Goal: Information Seeking & Learning: Learn about a topic

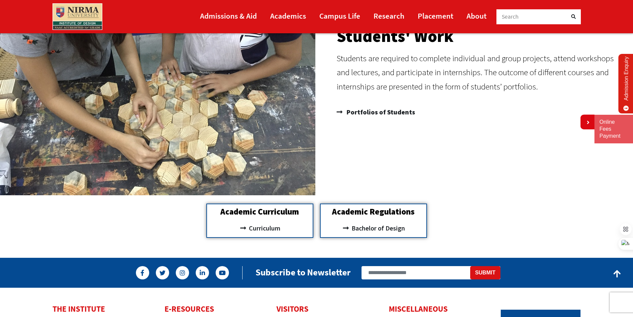
scroll to position [665, 0]
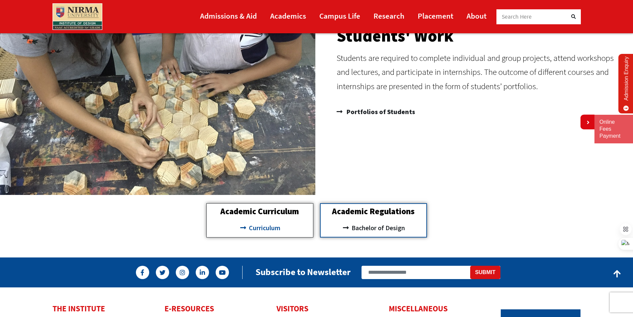
click at [267, 227] on span "Curriculum" at bounding box center [263, 227] width 33 height 11
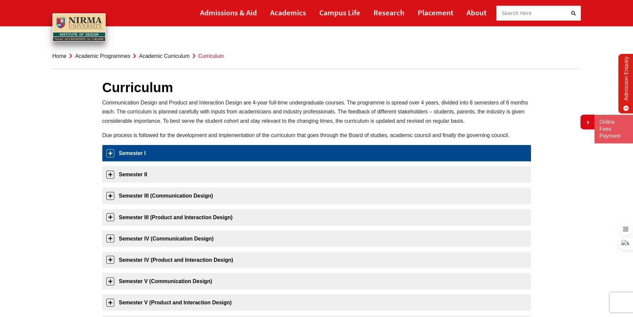
click at [151, 155] on link "Semester I" at bounding box center [316, 153] width 429 height 16
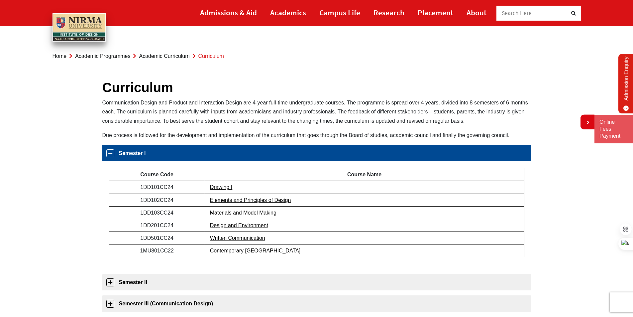
click at [151, 155] on link "Semester I" at bounding box center [316, 153] width 429 height 16
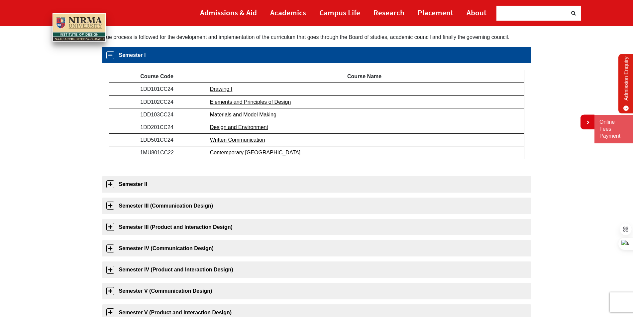
scroll to position [105, 0]
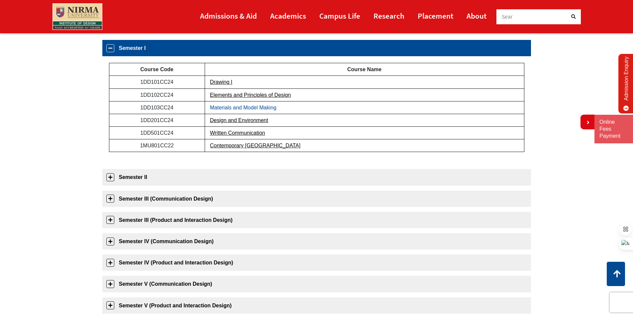
click at [248, 108] on link "Materials and Model Making" at bounding box center [243, 108] width 66 height 6
drag, startPoint x: 288, startPoint y: 110, endPoint x: 218, endPoint y: 108, distance: 69.8
click at [218, 108] on td "Materials and Model Making" at bounding box center [365, 107] width 320 height 13
drag, startPoint x: 304, startPoint y: 109, endPoint x: 204, endPoint y: 109, distance: 99.1
click at [204, 109] on tr "1DD103CC24 Materials and Model Making" at bounding box center [316, 107] width 415 height 13
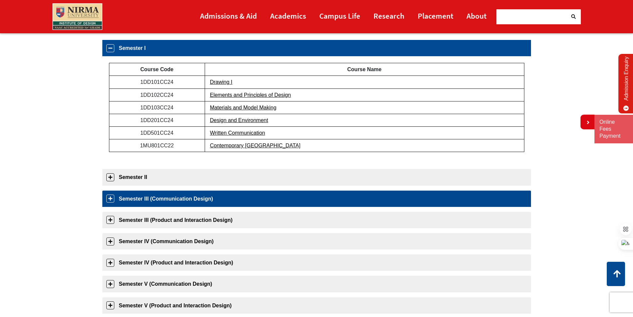
scroll to position [0, 0]
